Goal: Navigation & Orientation: Find specific page/section

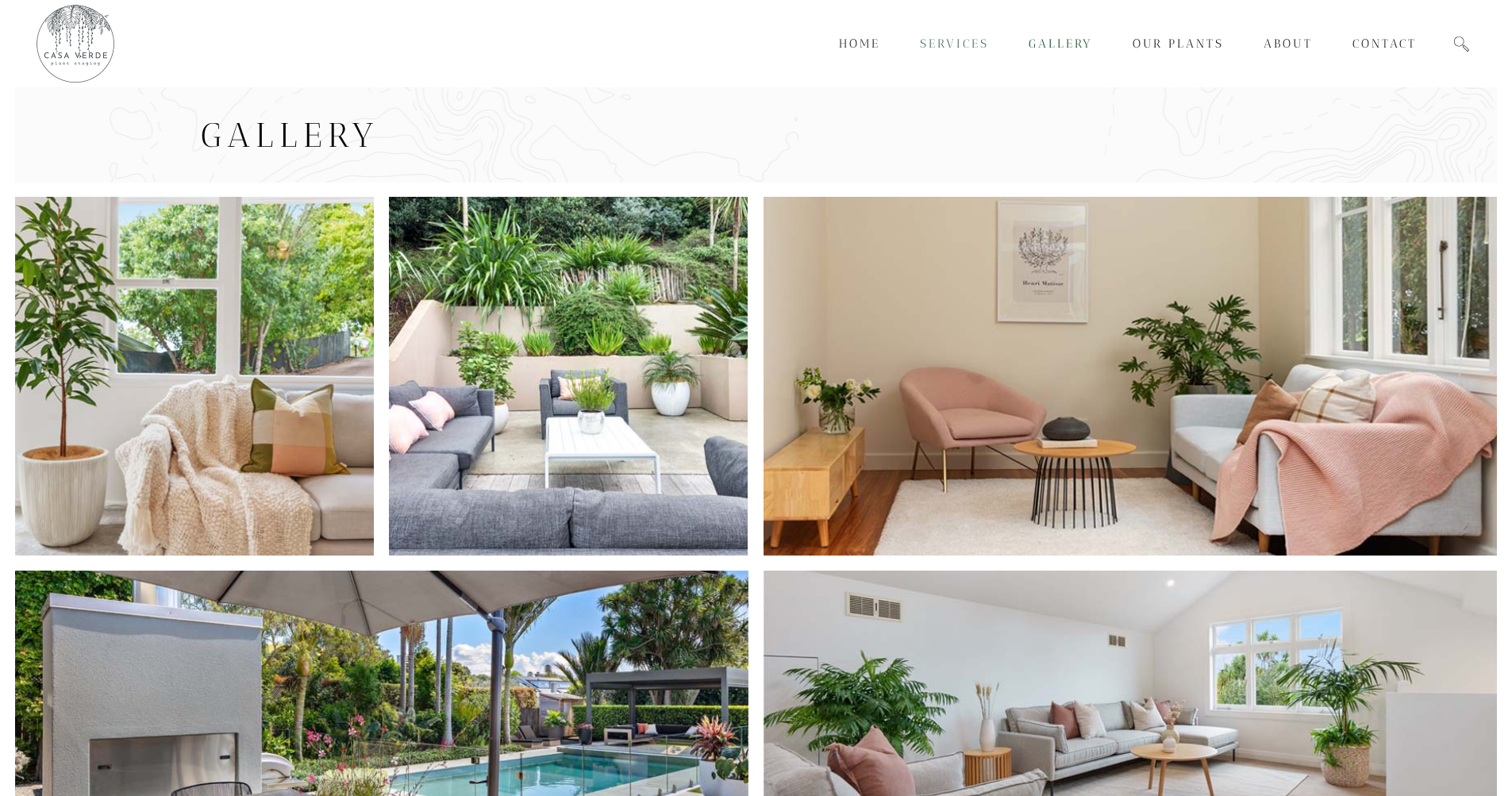
click at [938, 43] on span "Services" at bounding box center [954, 44] width 69 height 15
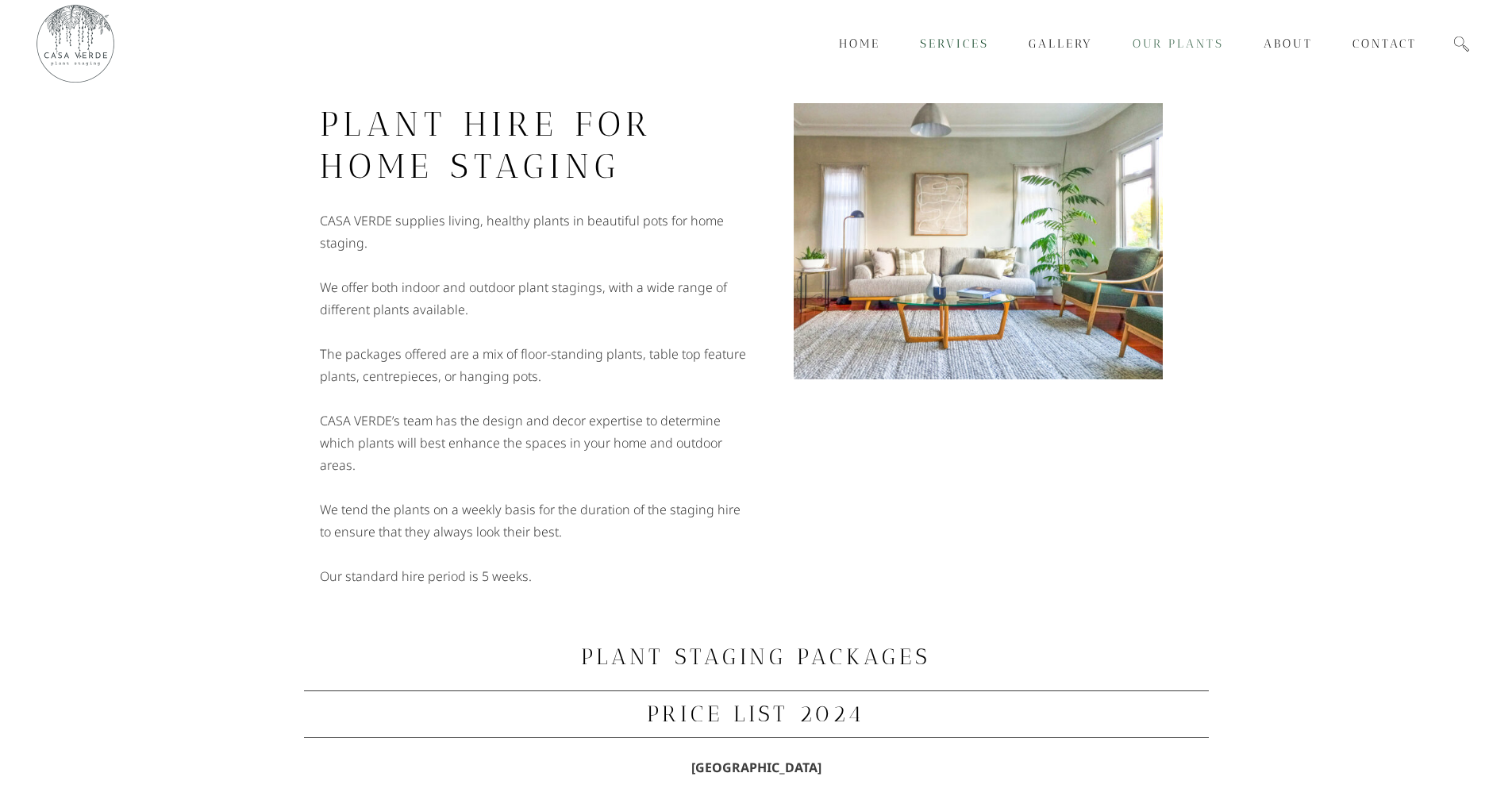
click at [1170, 37] on span "Our Plants" at bounding box center [1178, 44] width 91 height 15
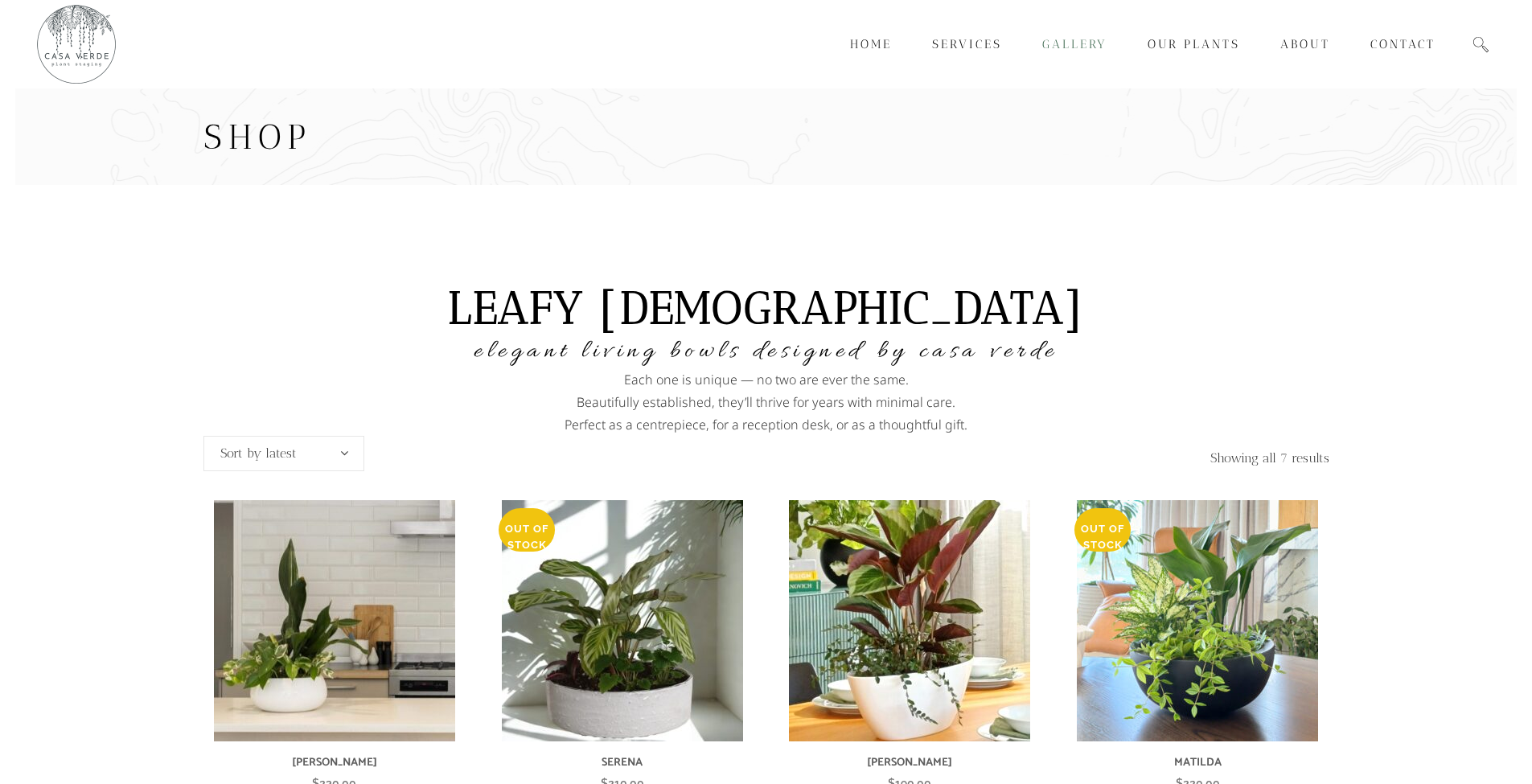
click at [1070, 43] on span "Gallery" at bounding box center [1074, 44] width 65 height 15
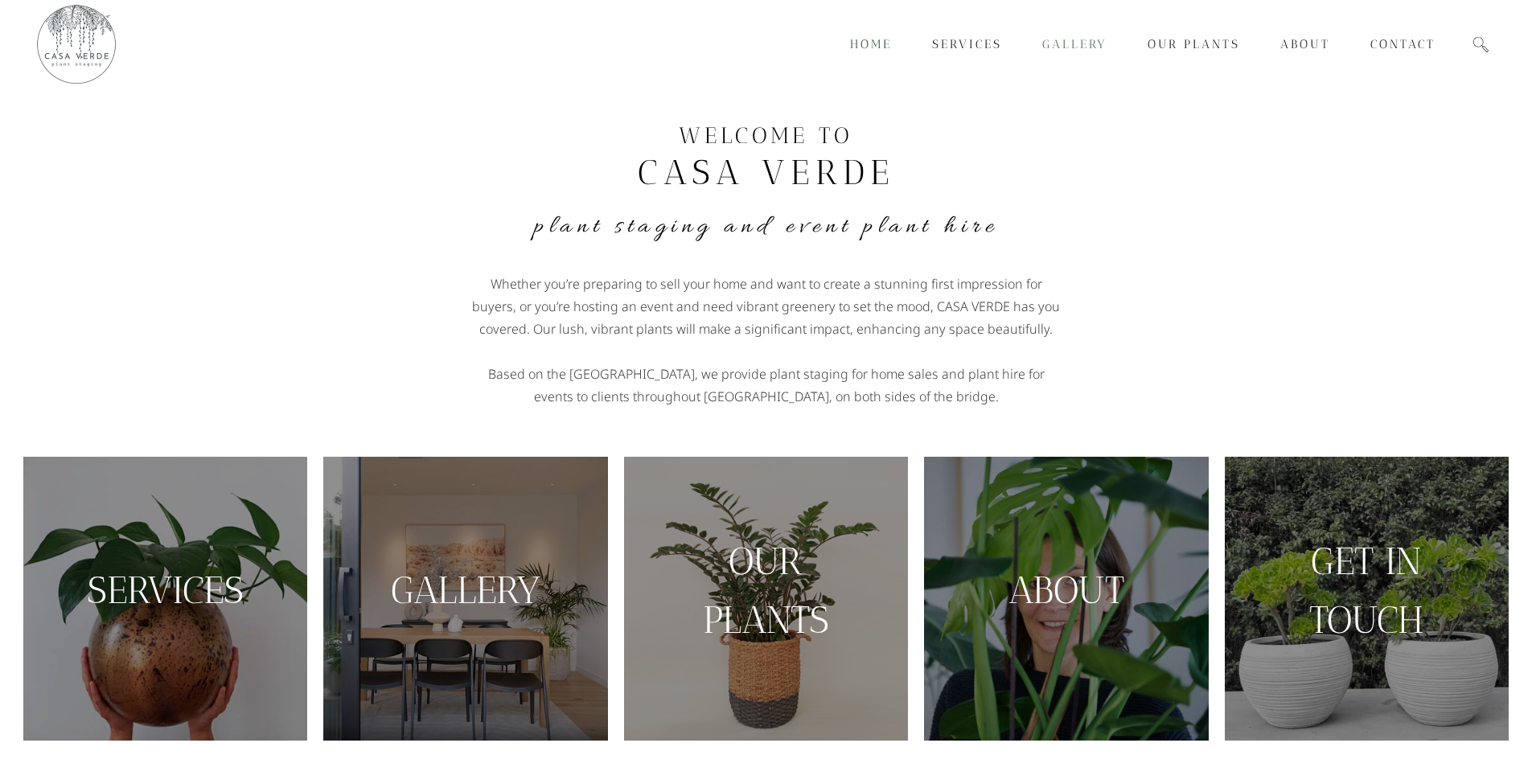
click at [1076, 47] on span "Gallery" at bounding box center [1074, 44] width 65 height 15
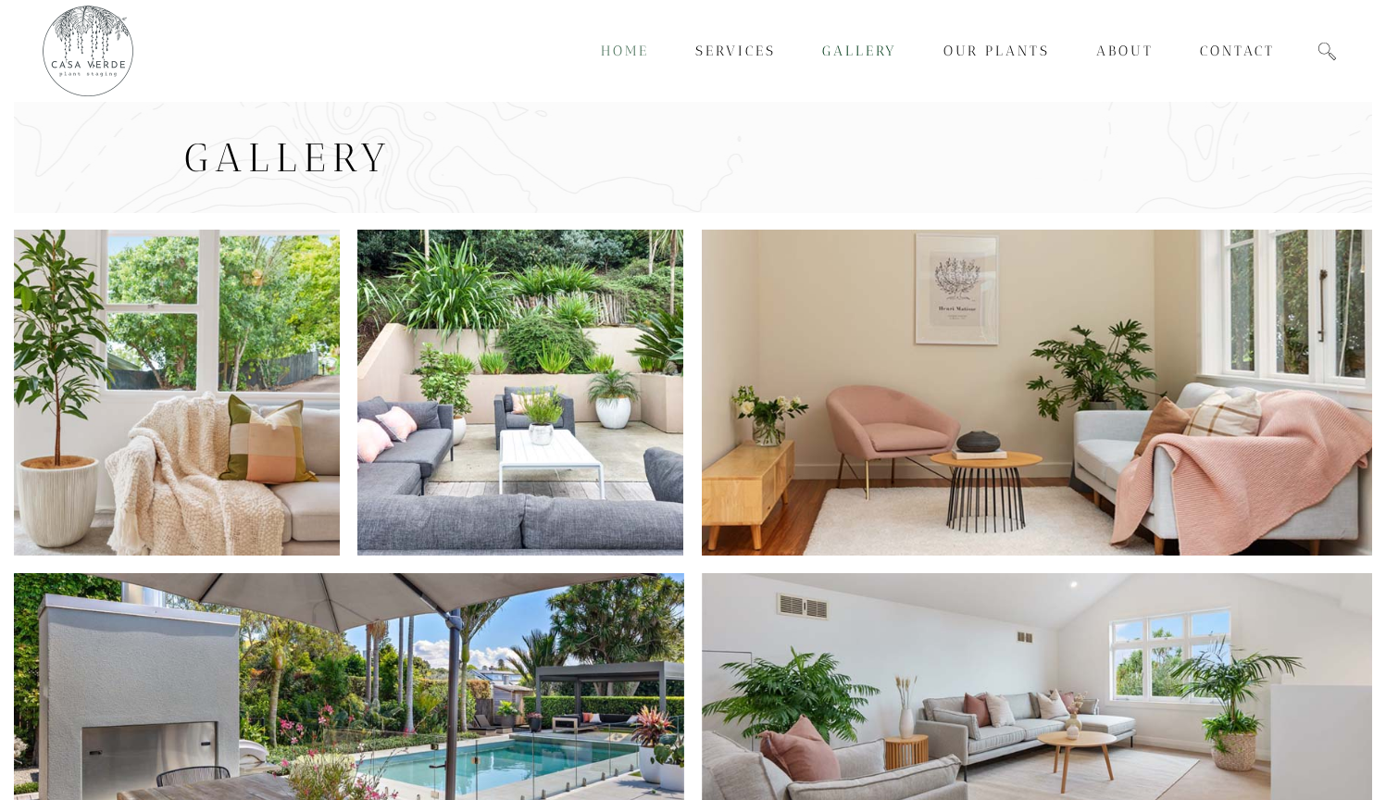
click at [631, 46] on span "Home" at bounding box center [625, 51] width 48 height 17
